Goal: Transaction & Acquisition: Book appointment/travel/reservation

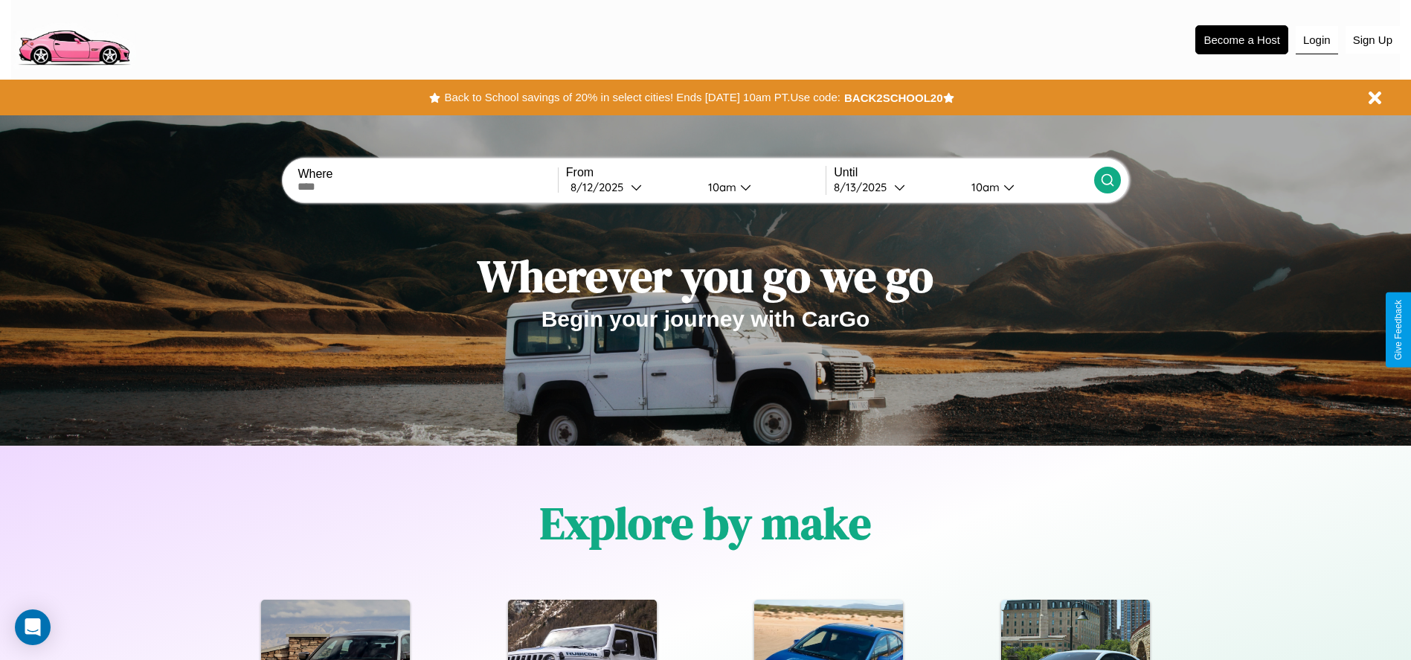
click at [1316, 39] on button "Login" at bounding box center [1316, 40] width 42 height 28
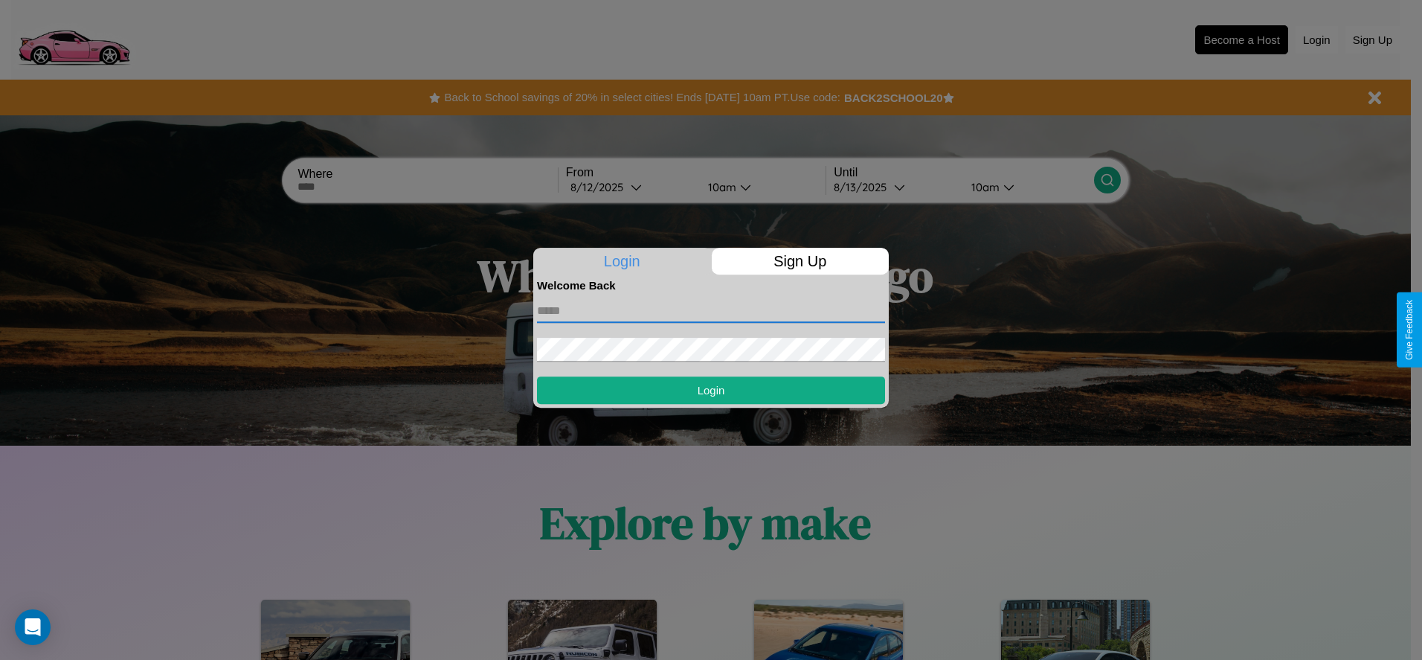
click at [711, 310] on input "text" at bounding box center [711, 311] width 348 height 24
type input "**********"
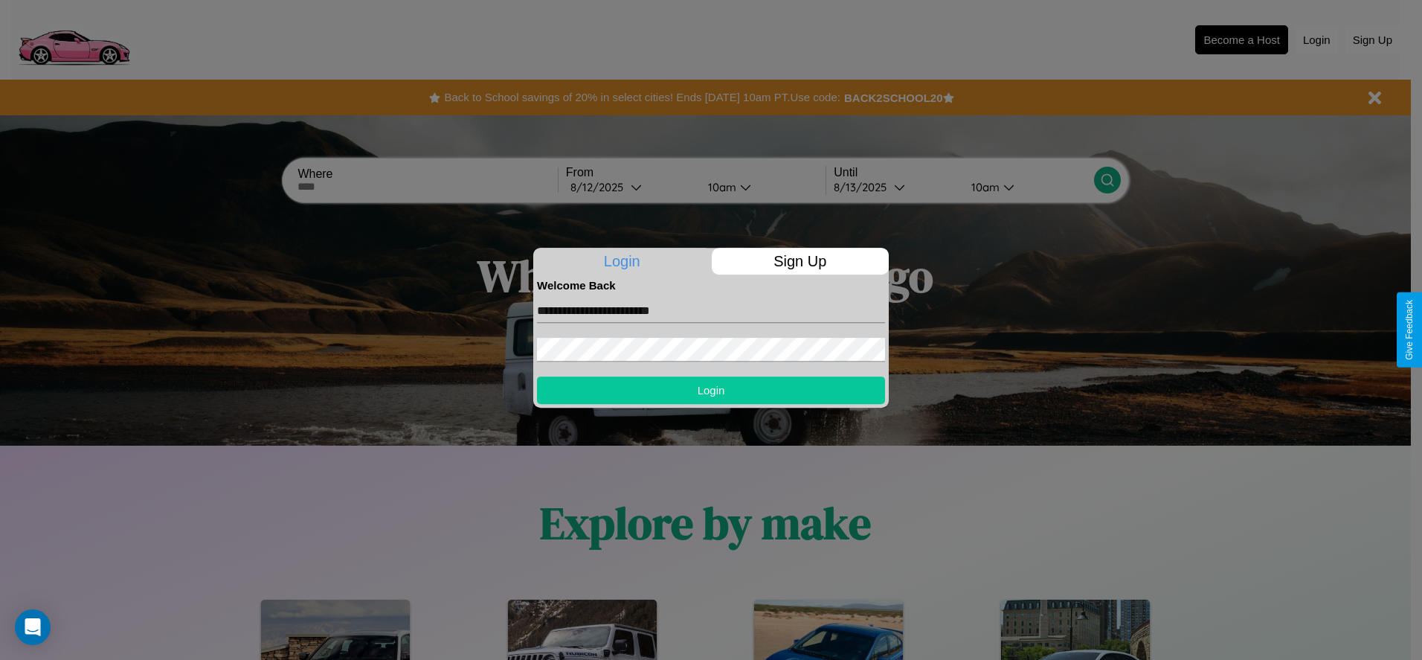
click at [711, 390] on button "Login" at bounding box center [711, 390] width 348 height 28
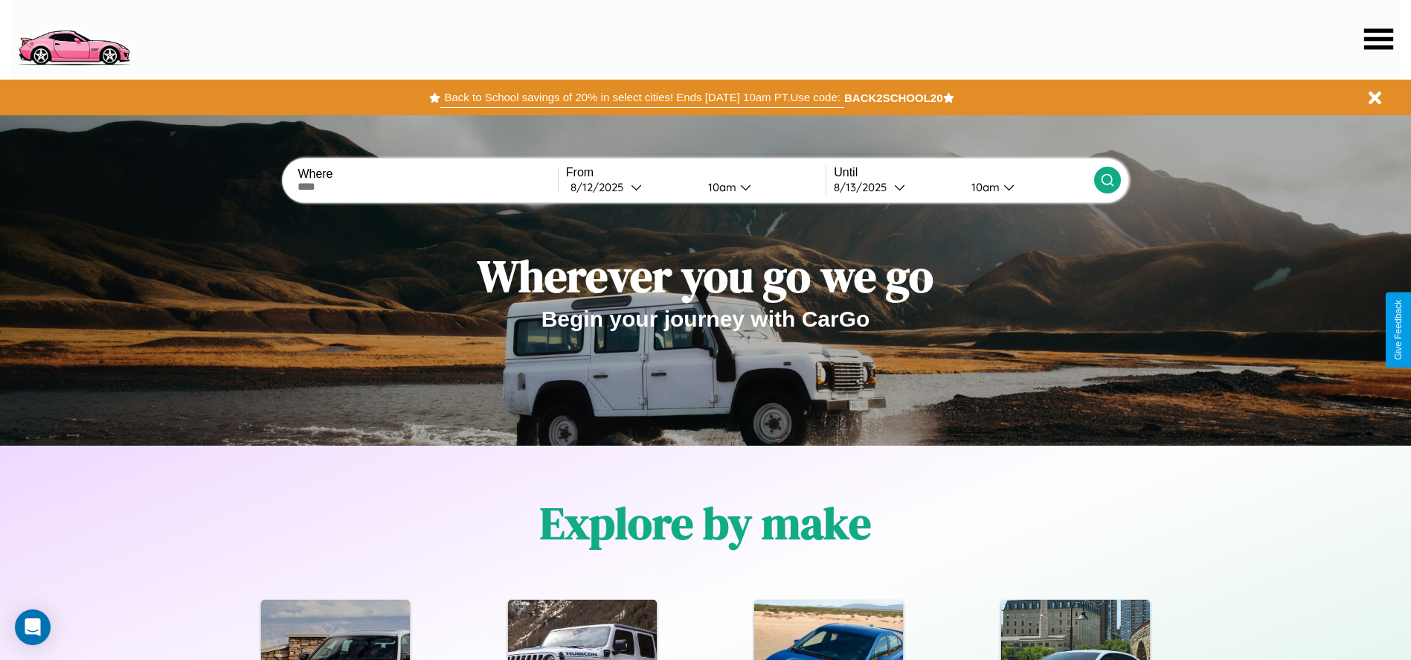
click at [642, 97] on button "Back to School savings of 20% in select cities! Ends [DATE] 10am PT. Use code:" at bounding box center [641, 97] width 403 height 21
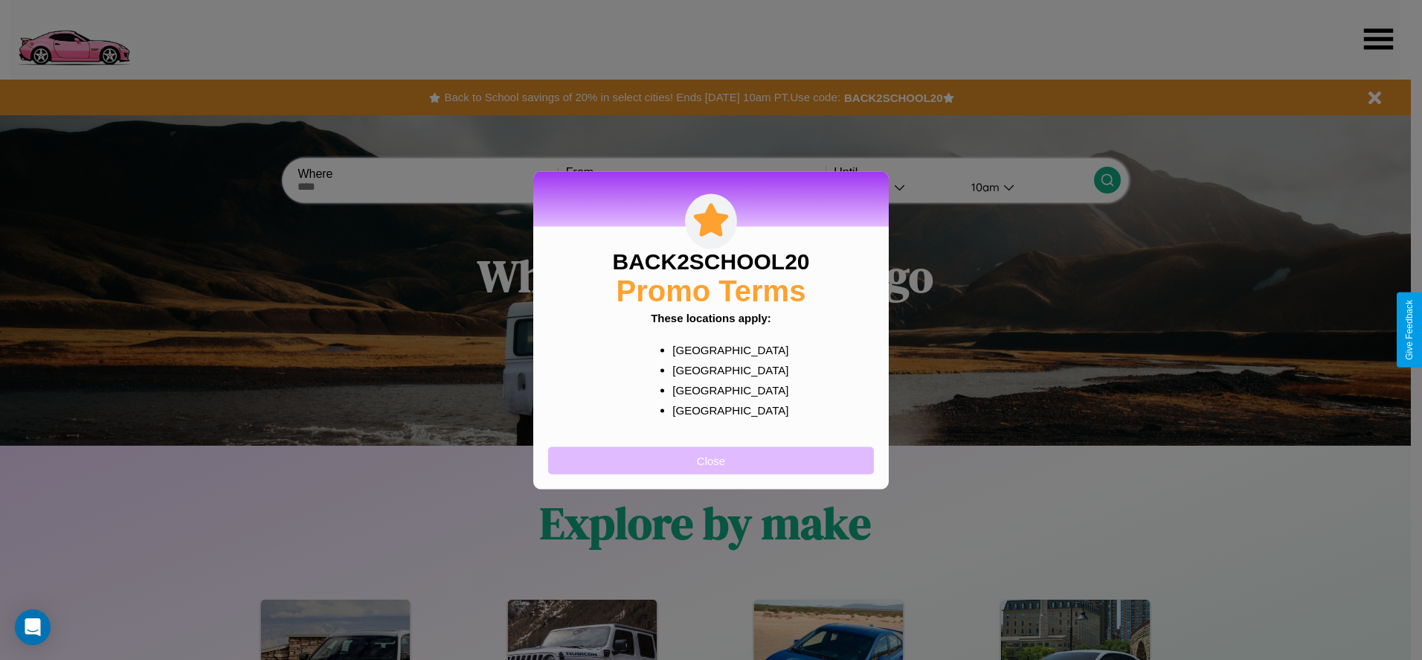
click at [711, 460] on button "Close" at bounding box center [711, 460] width 326 height 28
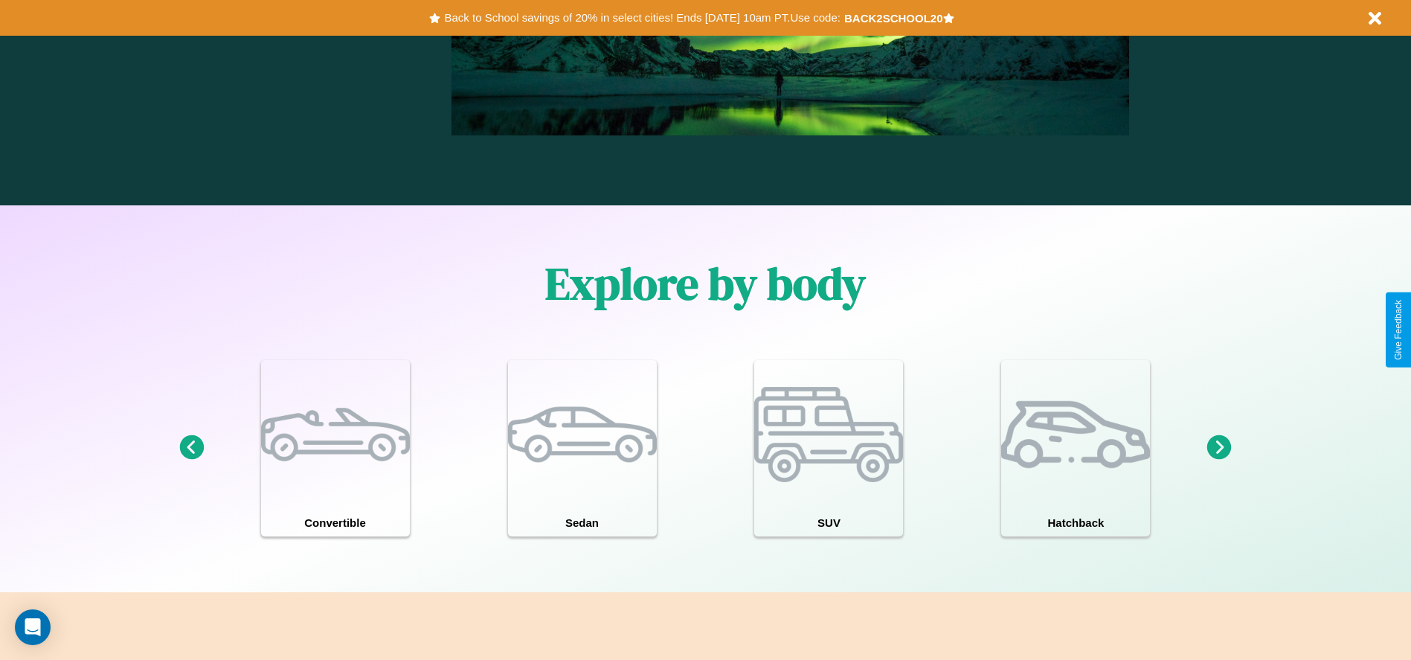
scroll to position [1298, 0]
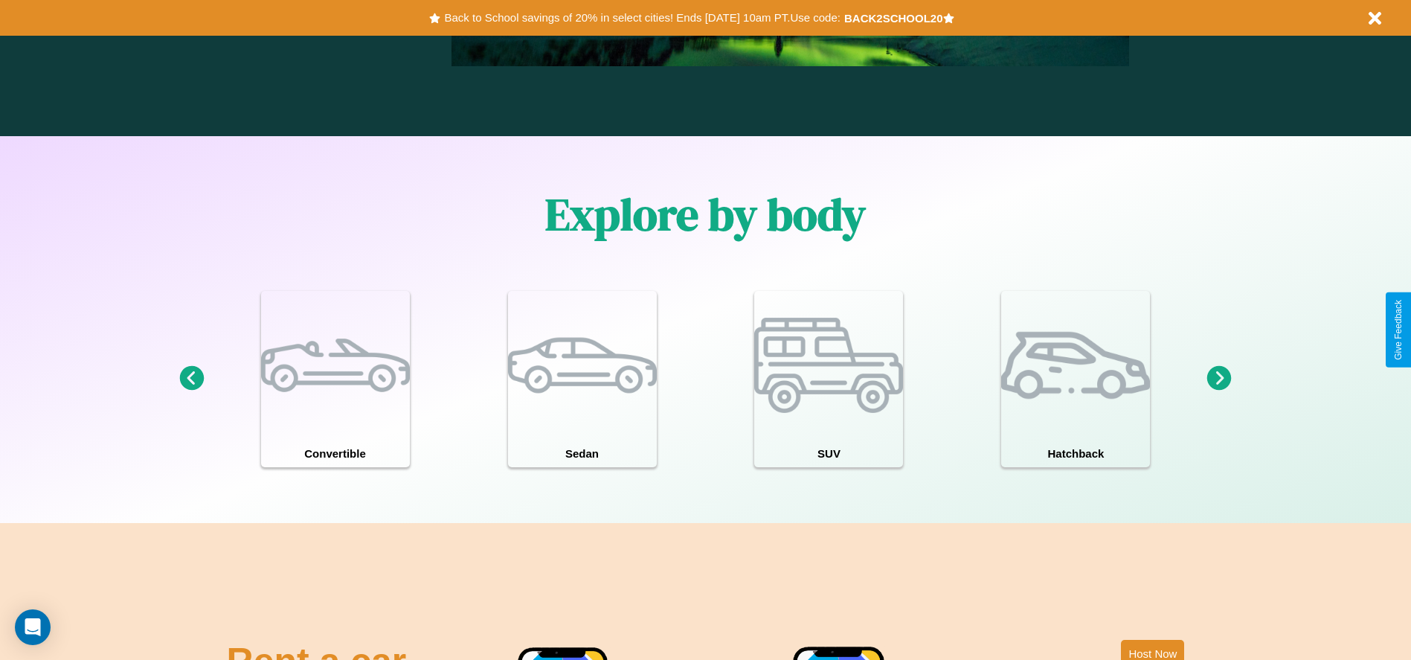
click at [1219, 379] on icon at bounding box center [1219, 378] width 25 height 25
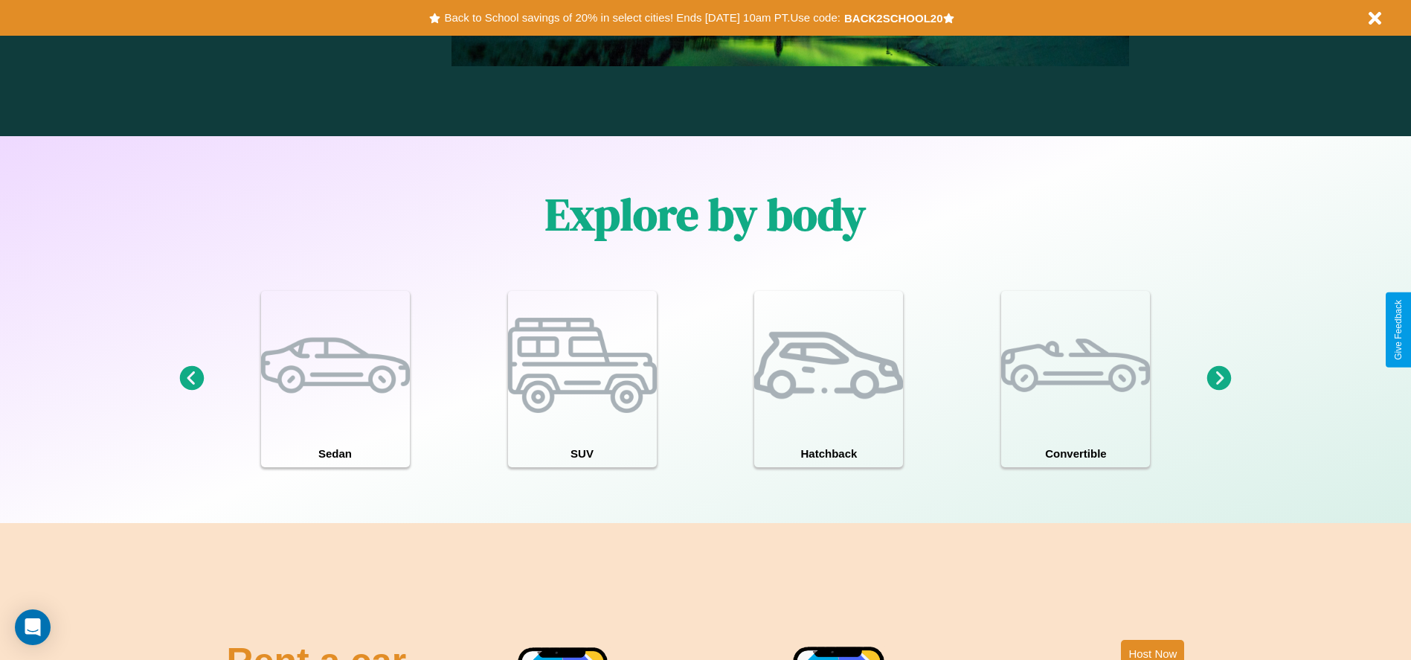
click at [1219, 379] on icon at bounding box center [1219, 378] width 25 height 25
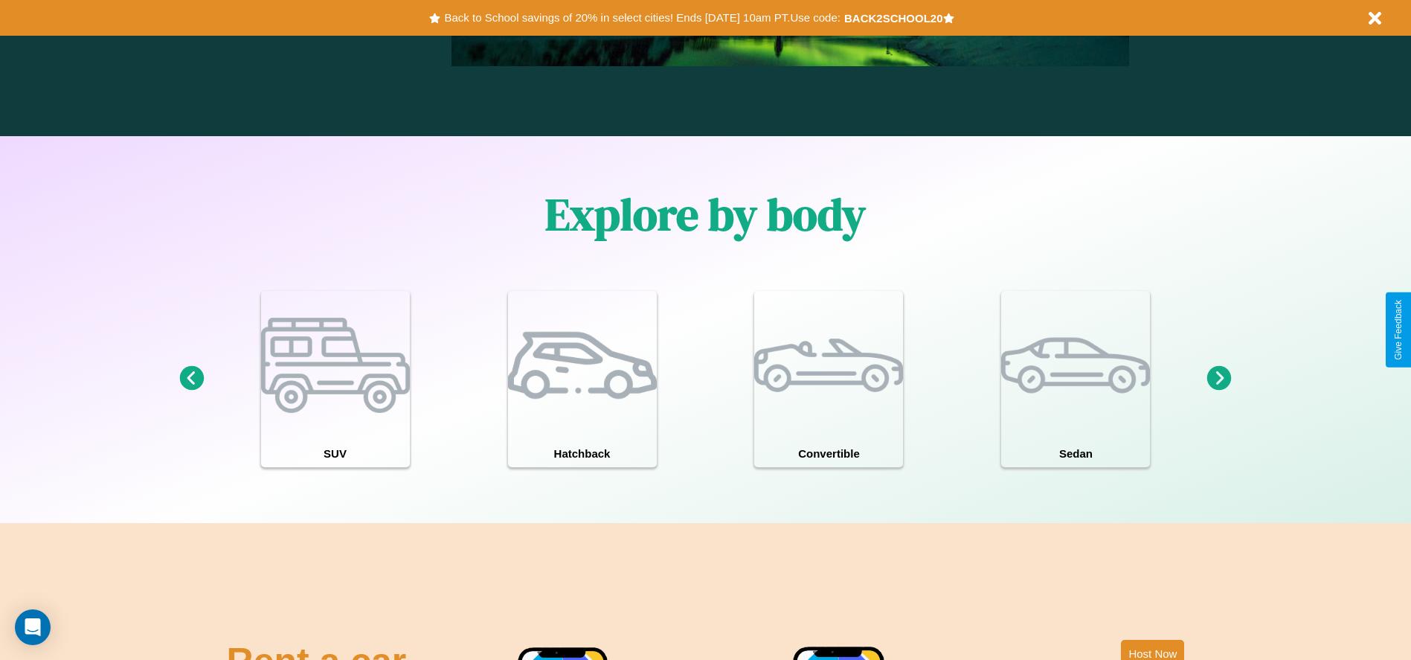
click at [1219, 379] on icon at bounding box center [1219, 378] width 25 height 25
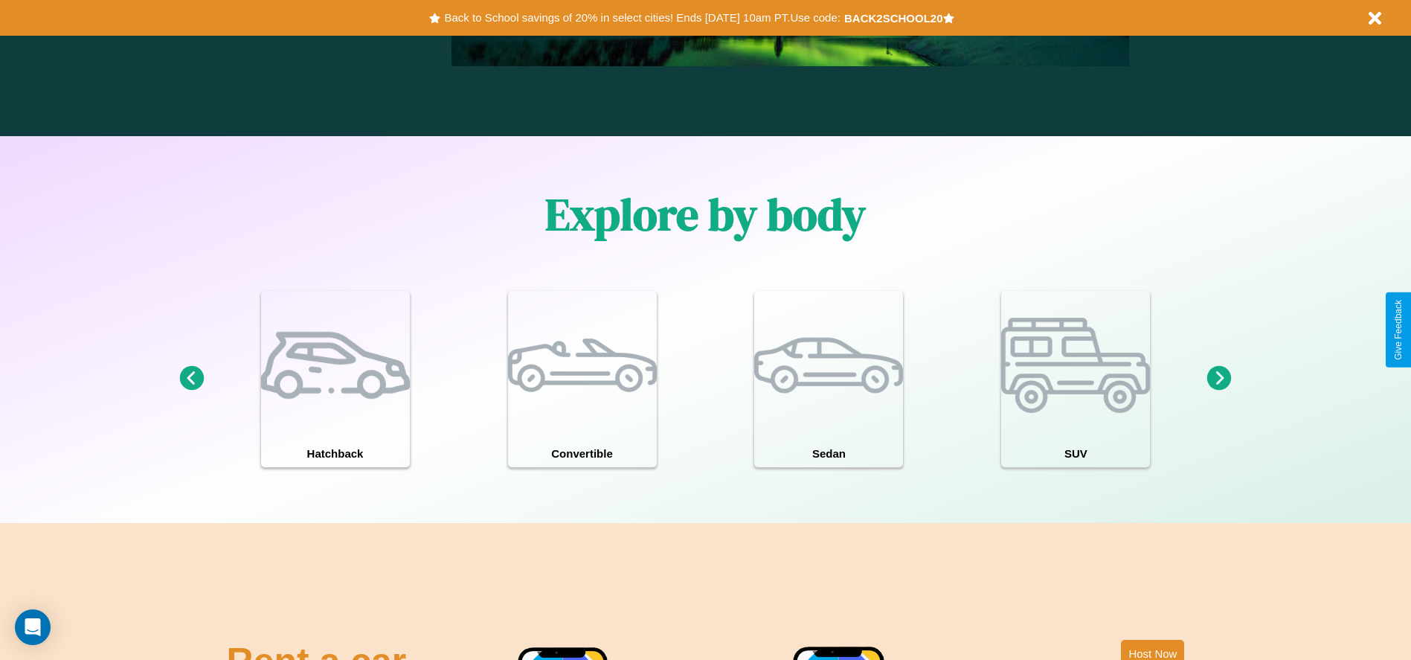
click at [191, 379] on icon at bounding box center [191, 378] width 25 height 25
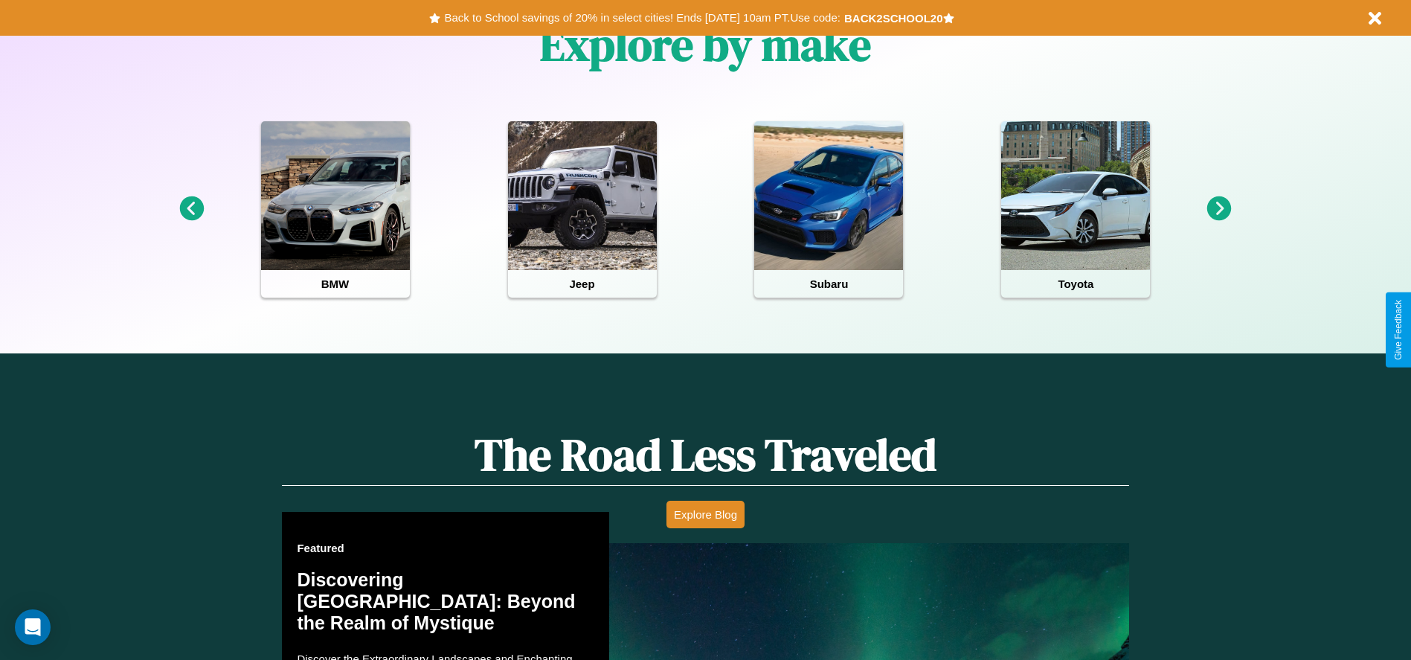
scroll to position [309, 0]
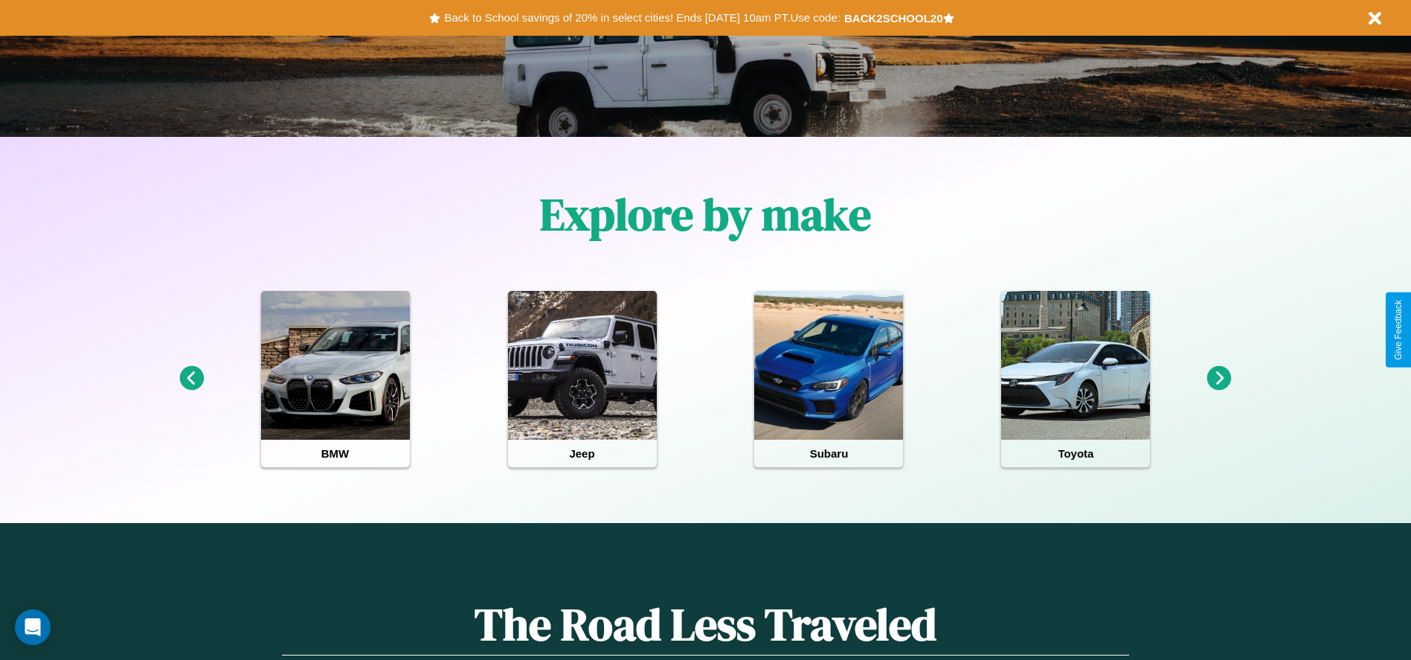
click at [1219, 379] on icon at bounding box center [1219, 378] width 25 height 25
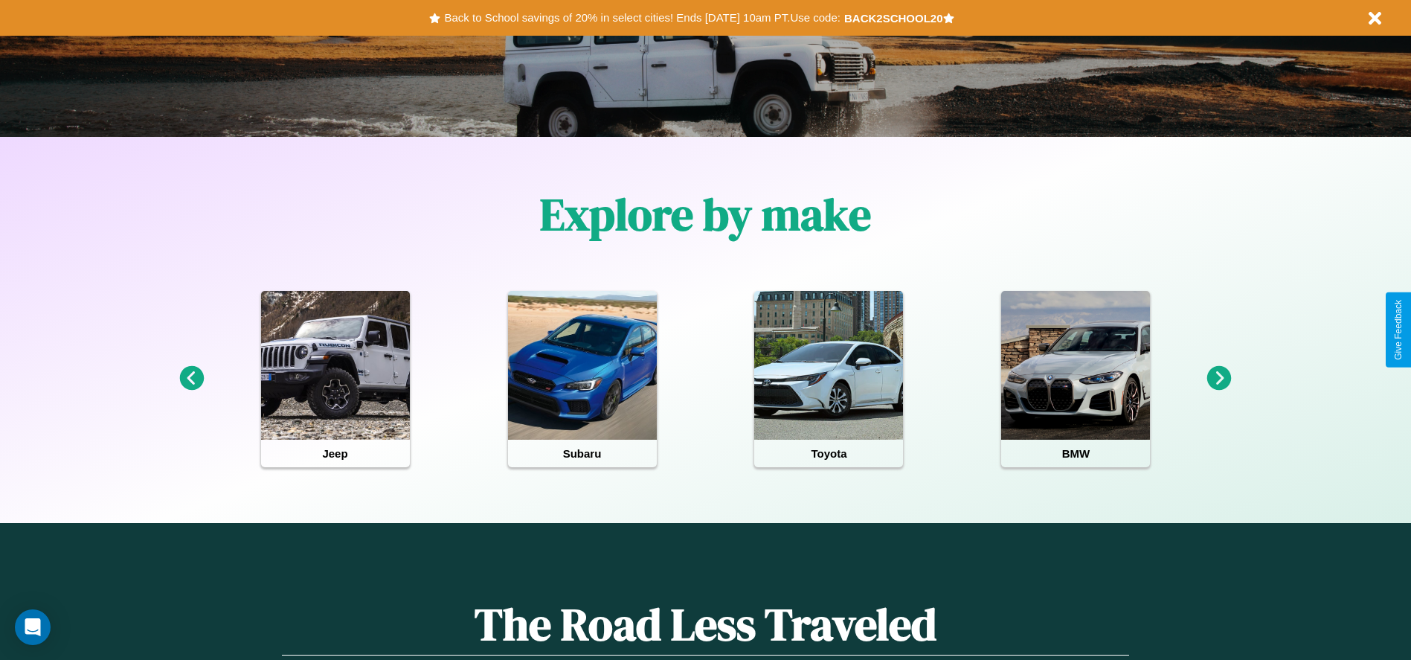
click at [1219, 379] on icon at bounding box center [1219, 378] width 25 height 25
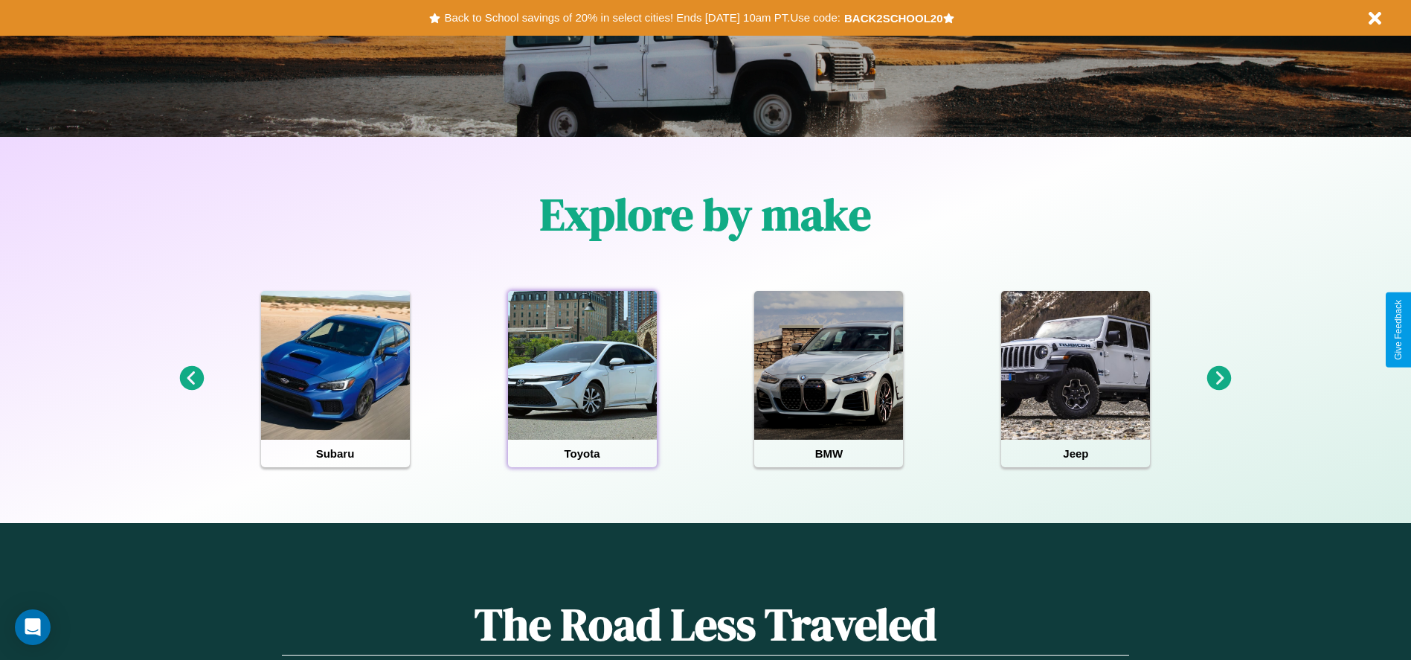
click at [582, 379] on div at bounding box center [582, 365] width 149 height 149
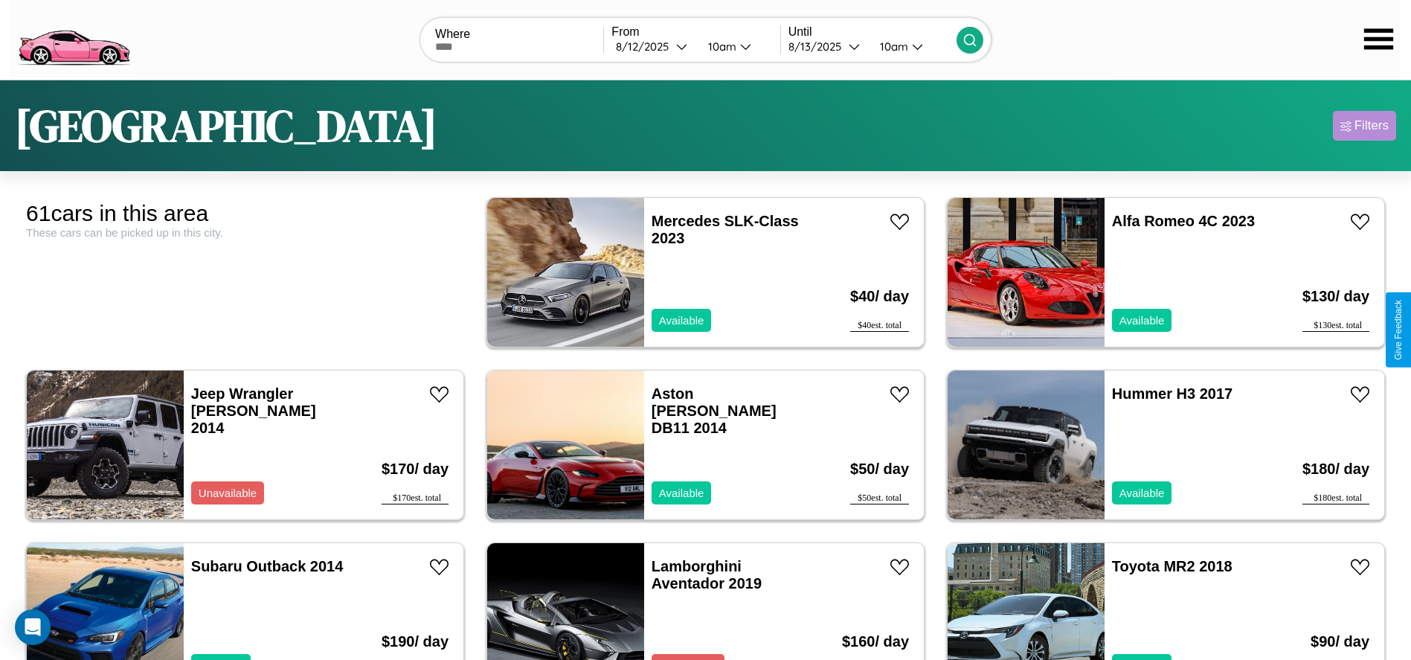
click at [1364, 126] on div "Filters" at bounding box center [1371, 125] width 34 height 15
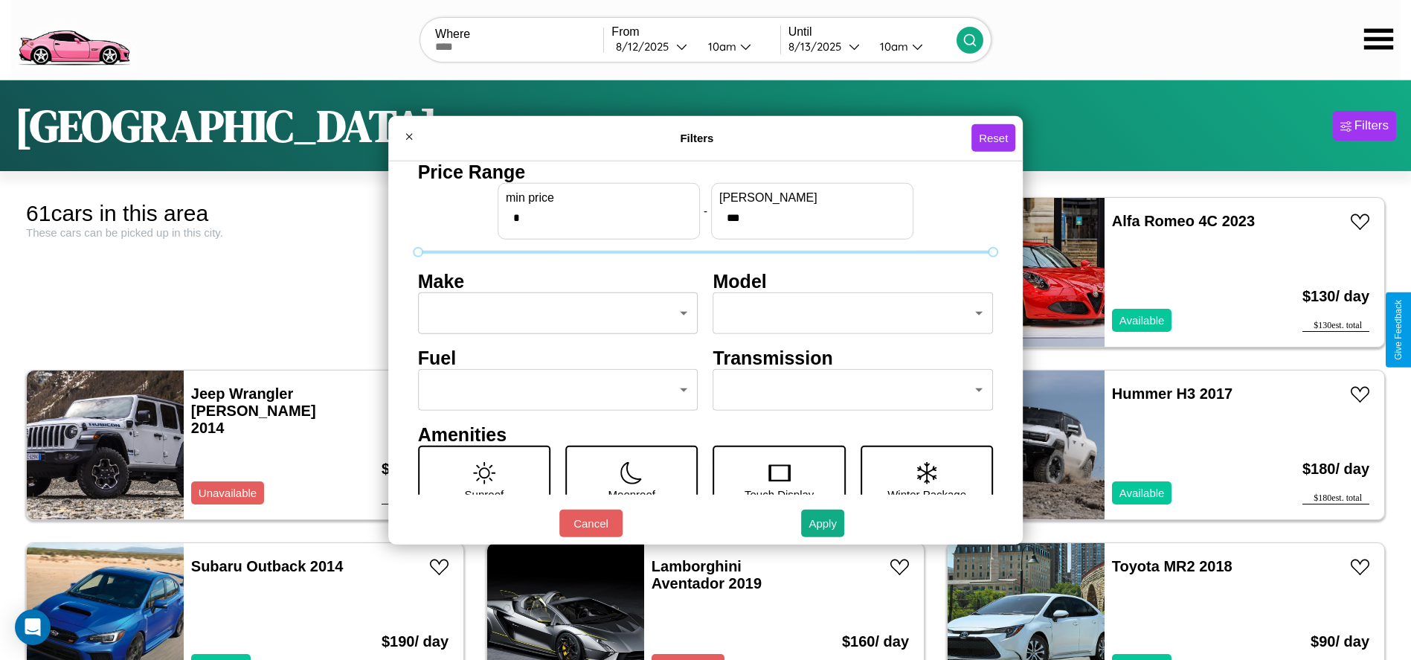
click at [553, 313] on body "CarGo Where From [DATE] 10am Until [DATE] 10am [GEOGRAPHIC_DATA] Filters 61 car…" at bounding box center [705, 376] width 1411 height 752
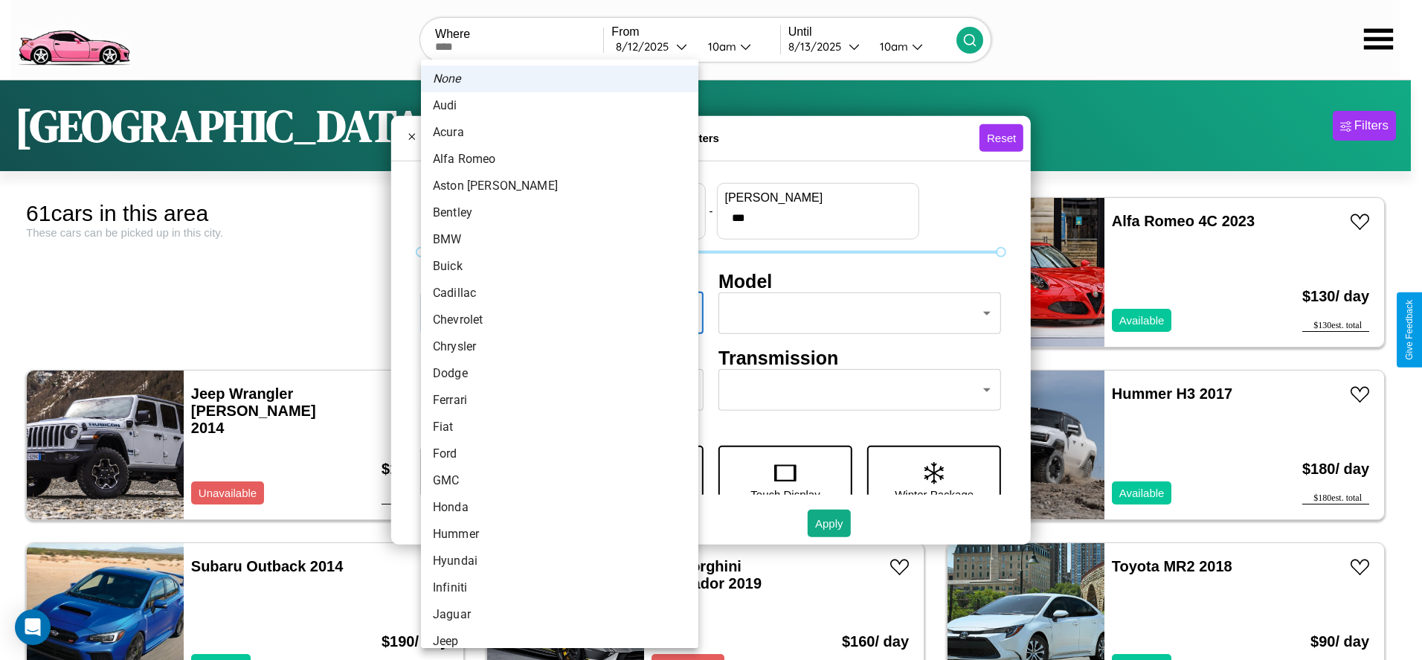
click at [554, 347] on li "Chrysler" at bounding box center [559, 346] width 277 height 27
type input "********"
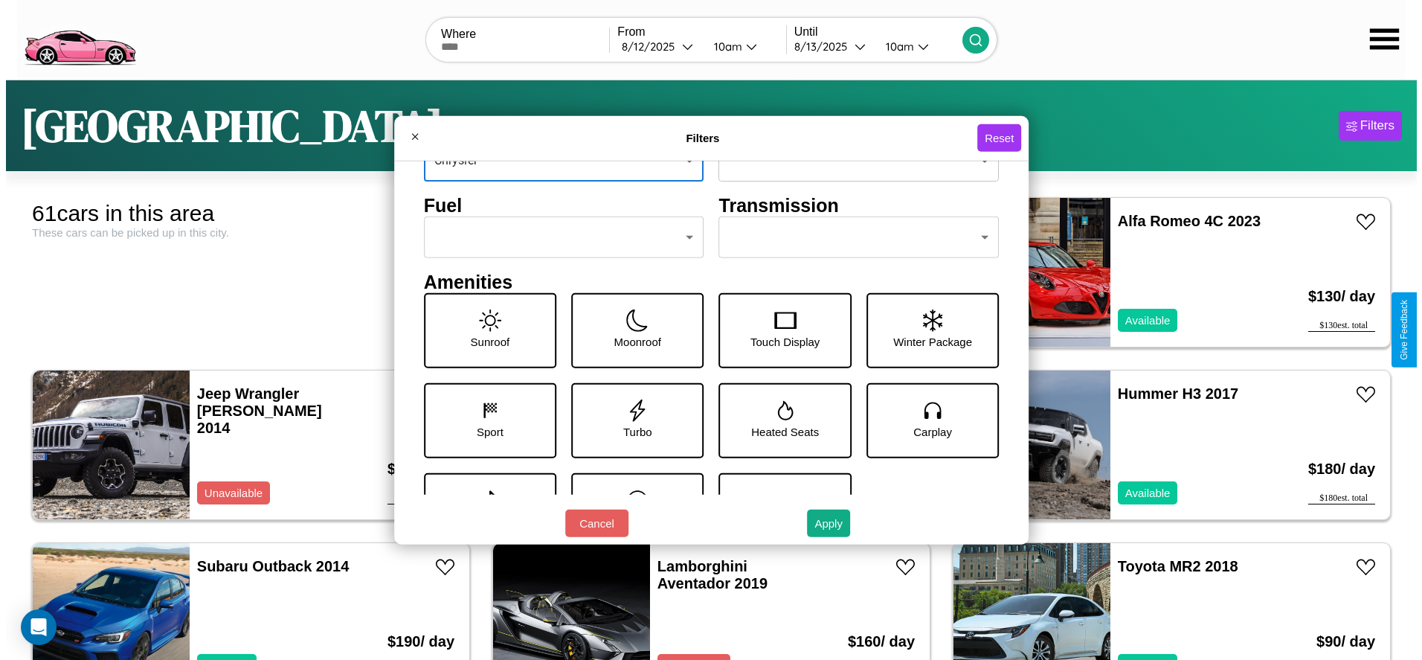
scroll to position [155, 0]
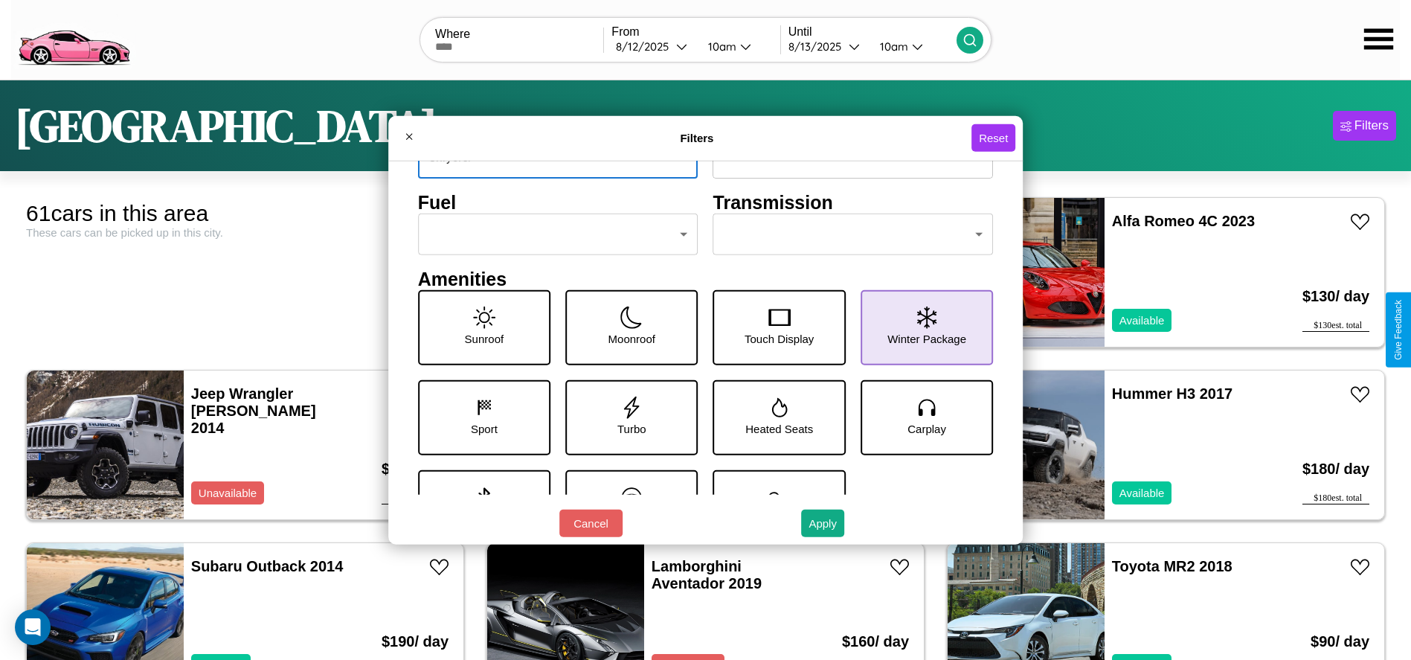
click at [918, 327] on icon at bounding box center [926, 317] width 19 height 22
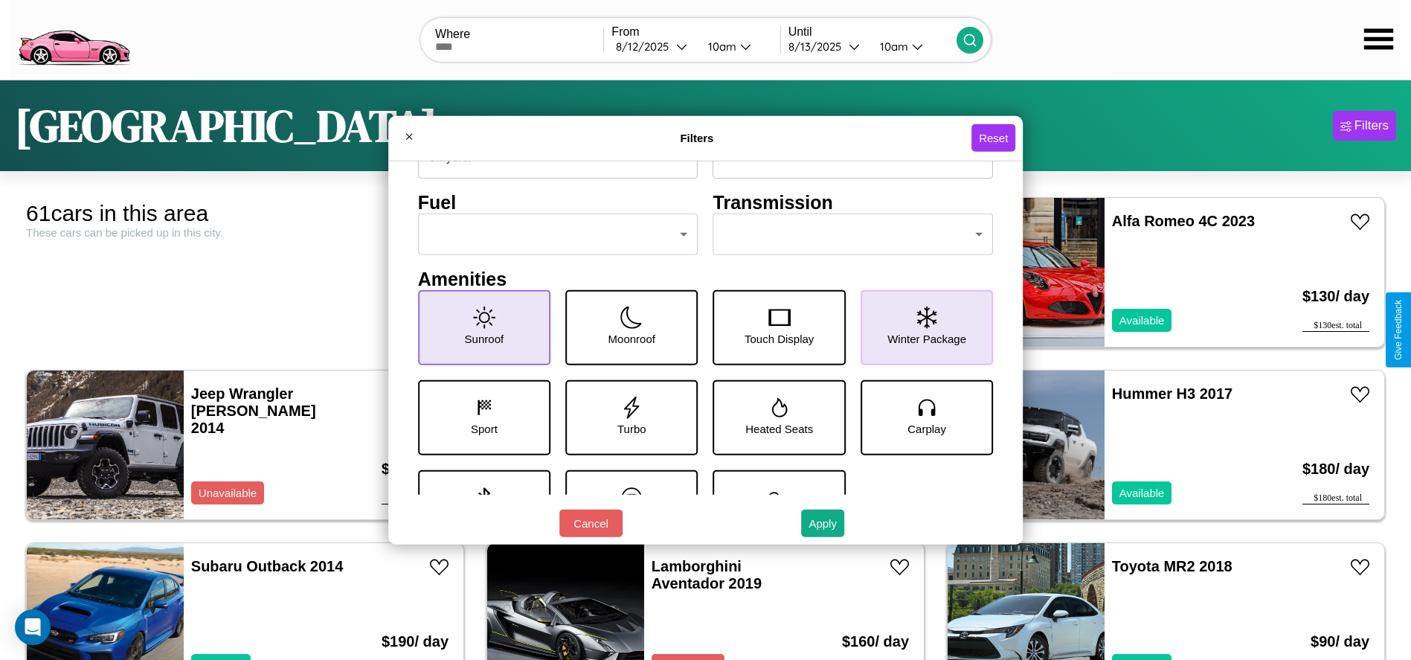
click at [480, 327] on icon at bounding box center [484, 317] width 22 height 22
click at [823, 523] on button "Apply" at bounding box center [822, 523] width 43 height 28
